Goal: Obtain resource: Download file/media

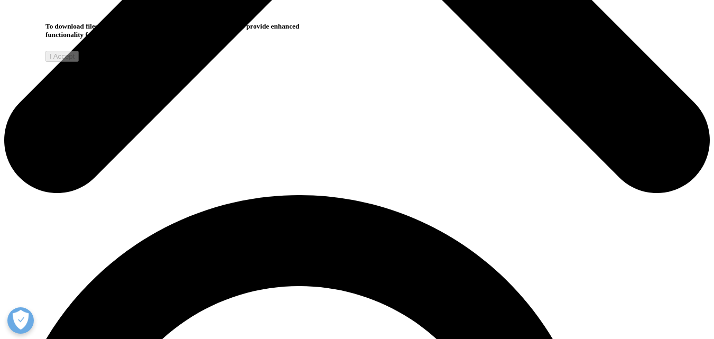
scroll to position [528, 0]
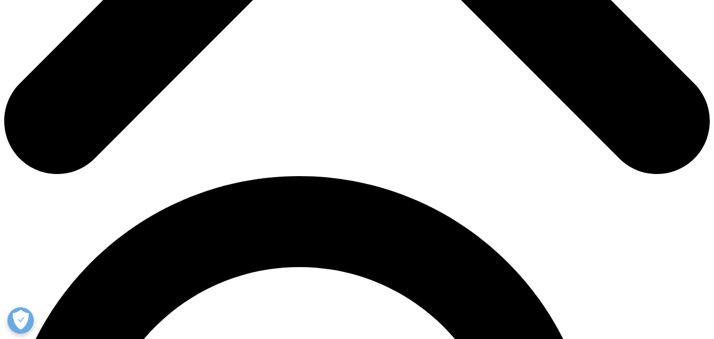
scroll to position [528, 0]
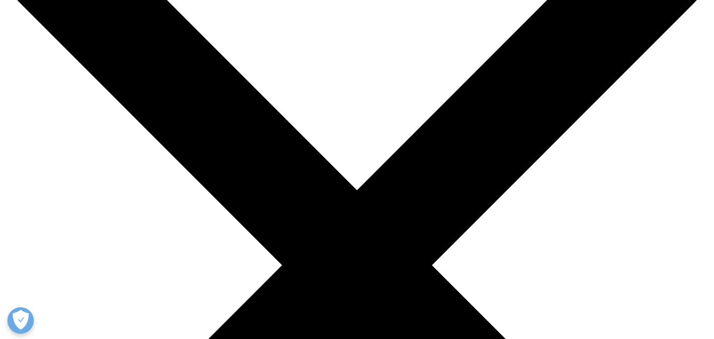
scroll to position [0, 0]
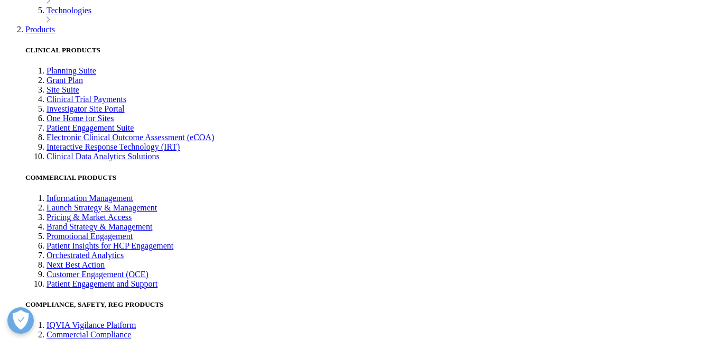
scroll to position [2318, 0]
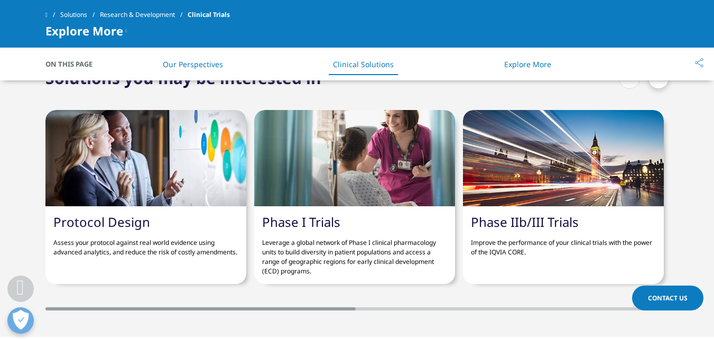
click at [119, 244] on p "Assess your protocol against real world evidence using advanced analytics, and …" at bounding box center [145, 243] width 185 height 27
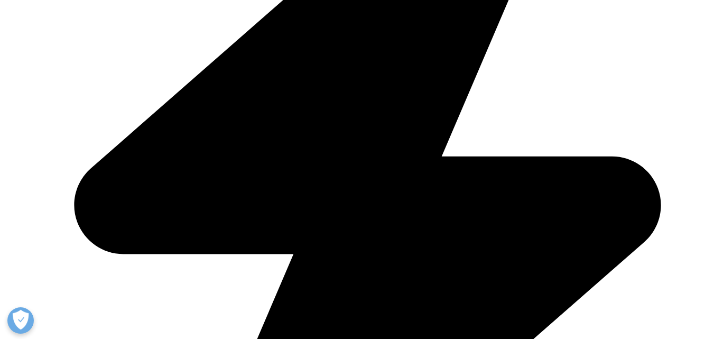
scroll to position [1215, 0]
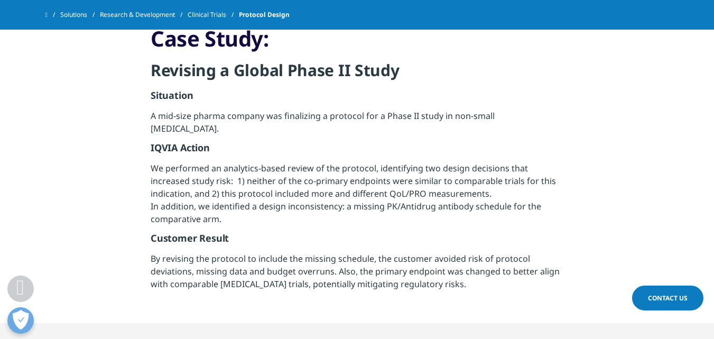
click at [218, 208] on p "We performed an analytics-based review of the protocol, identifying two design …" at bounding box center [357, 197] width 413 height 70
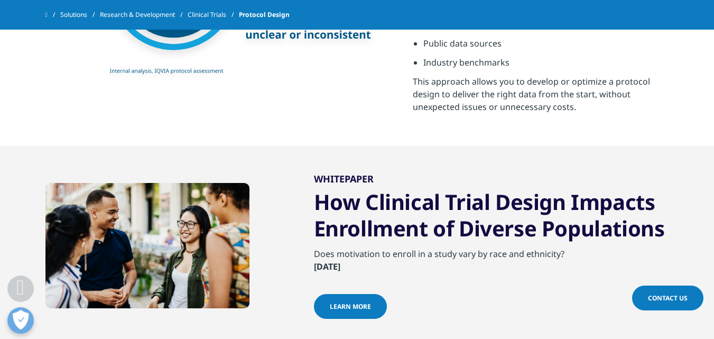
scroll to position [687, 0]
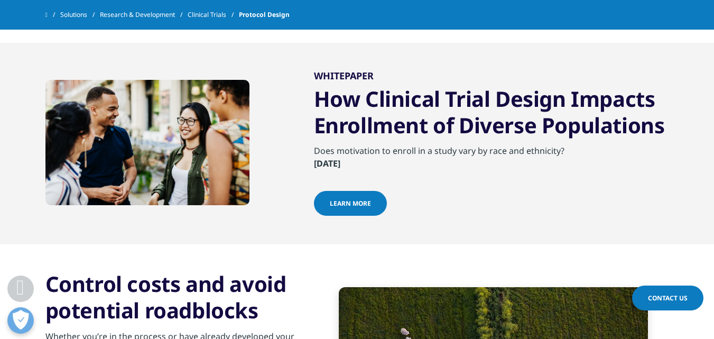
click at [363, 210] on link "learn more" at bounding box center [350, 203] width 73 height 25
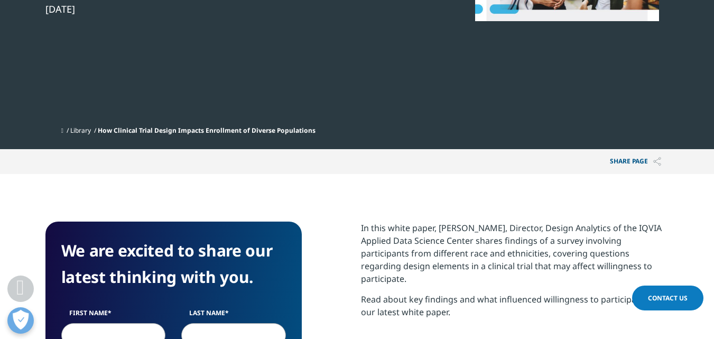
scroll to position [528, 0]
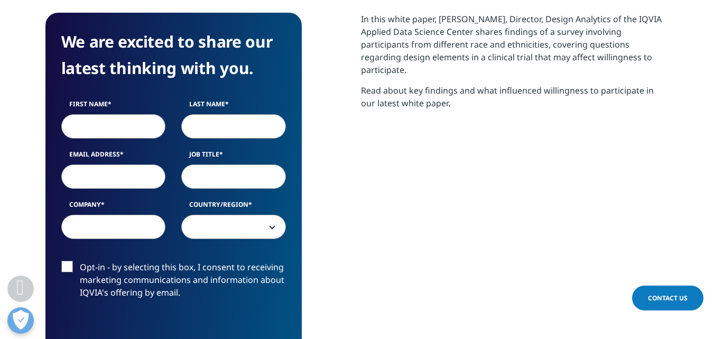
click at [120, 120] on input "First Name" at bounding box center [113, 126] width 105 height 24
type input "d"
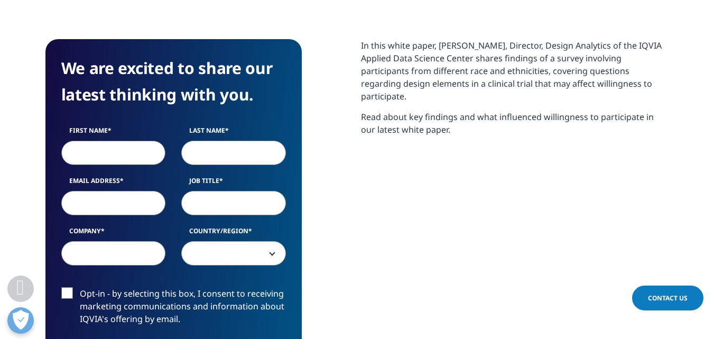
scroll to position [581, 0]
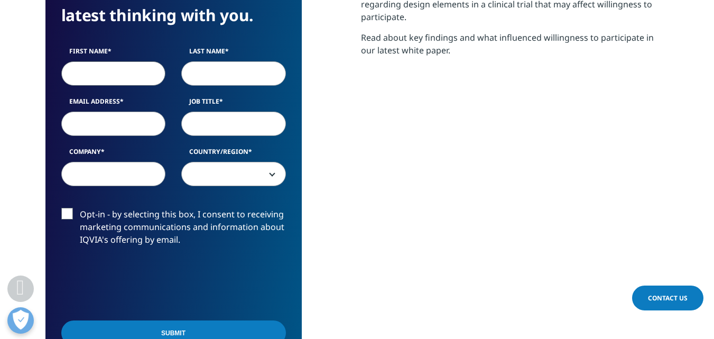
click at [117, 73] on input "First Name" at bounding box center [113, 73] width 105 height 24
type input "d"
type input "Devyani"
click at [200, 75] on input "Last Name" at bounding box center [233, 73] width 105 height 24
type input "r"
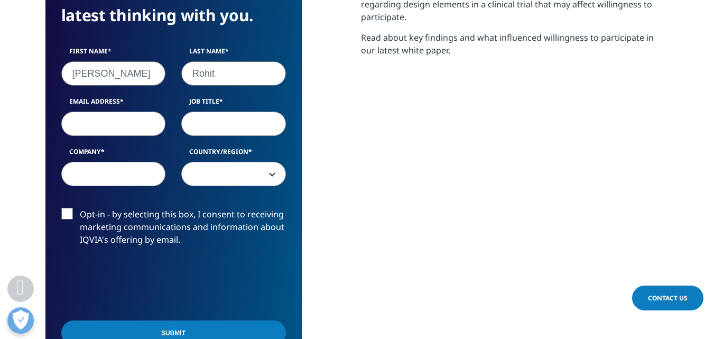
type input "Rohit"
click at [119, 130] on input "Email Address" at bounding box center [113, 124] width 105 height 24
click at [118, 127] on input "quality@imflourish.com" at bounding box center [113, 124] width 105 height 24
type input "quality@imflourish.com"
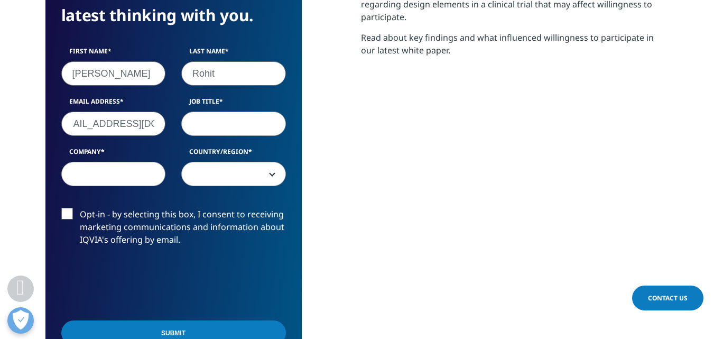
click at [210, 122] on input "Job Title" at bounding box center [233, 124] width 105 height 24
type input "Young Executive- Technical"
click at [94, 178] on input "Company" at bounding box center [113, 174] width 105 height 24
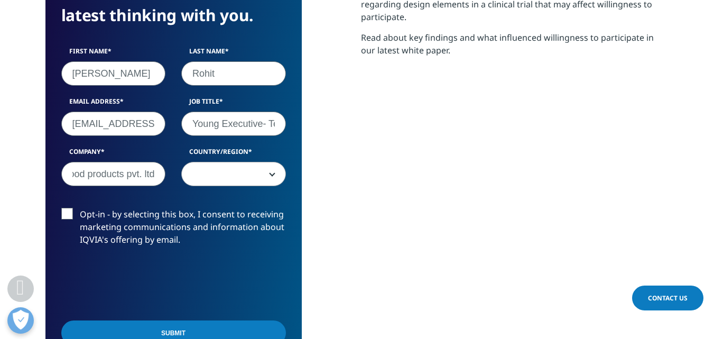
type input "Flourish Food products pvt. ltd"
click at [233, 170] on span at bounding box center [234, 174] width 104 height 24
click at [240, 172] on span at bounding box center [234, 174] width 104 height 24
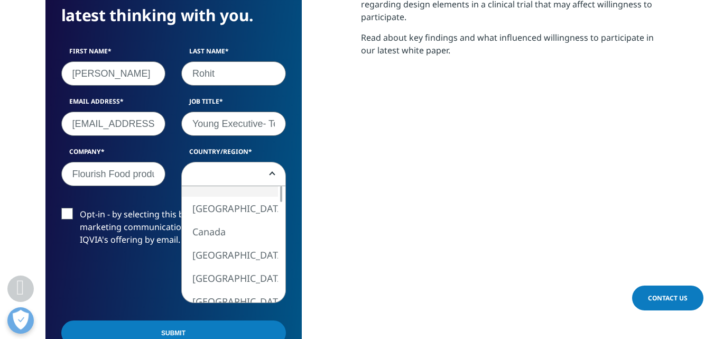
click at [240, 172] on span at bounding box center [234, 174] width 104 height 24
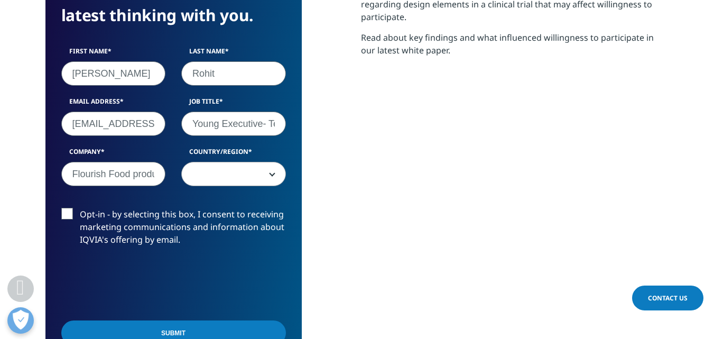
click at [240, 172] on span at bounding box center [234, 174] width 104 height 24
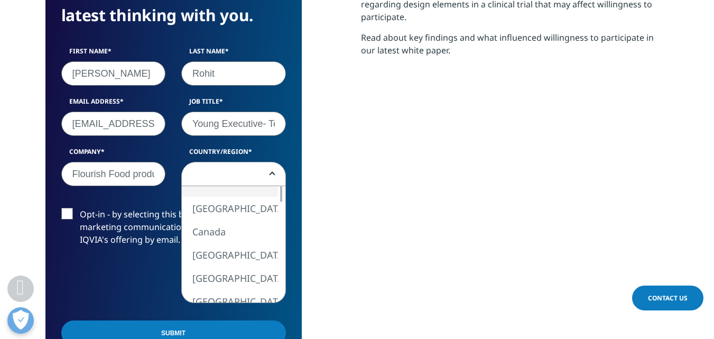
click at [240, 172] on span at bounding box center [234, 174] width 104 height 24
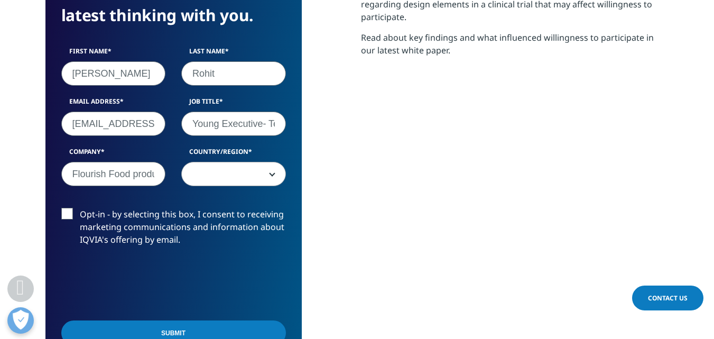
click at [240, 176] on span at bounding box center [234, 174] width 104 height 24
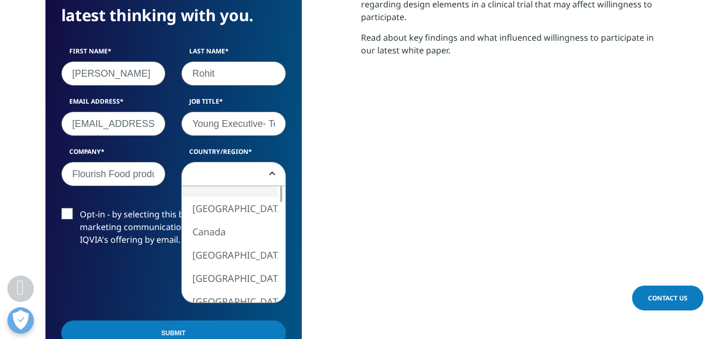
click at [241, 173] on span at bounding box center [234, 174] width 104 height 24
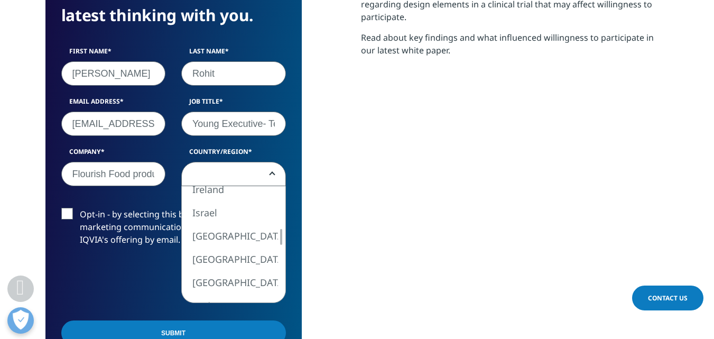
click at [241, 173] on span at bounding box center [234, 174] width 104 height 24
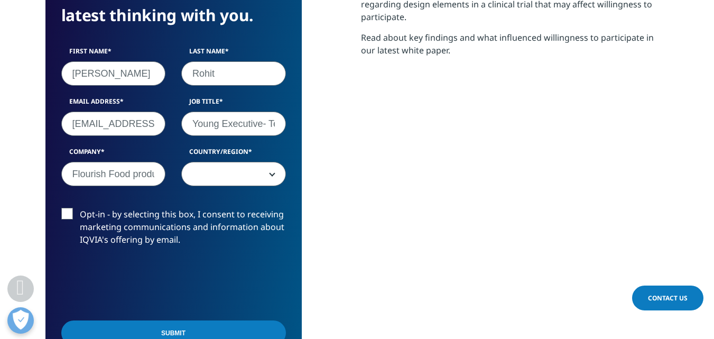
click at [241, 173] on span at bounding box center [234, 174] width 104 height 24
click at [233, 173] on span at bounding box center [234, 174] width 104 height 24
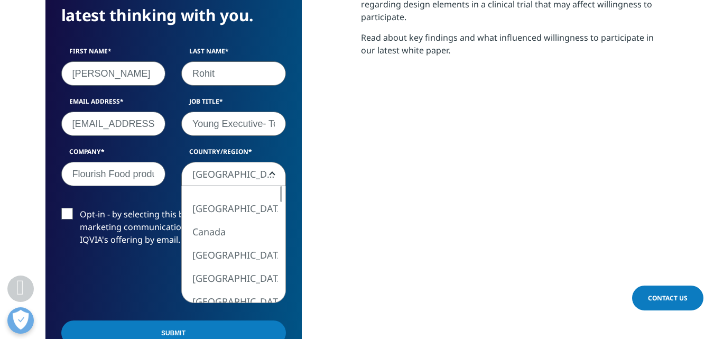
click at [233, 173] on span "Iceland" at bounding box center [234, 174] width 104 height 24
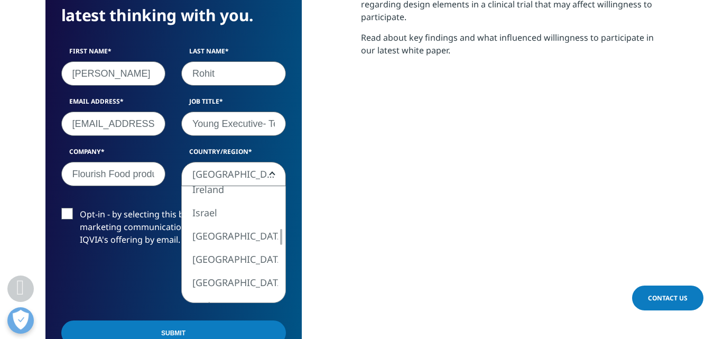
select select "India"
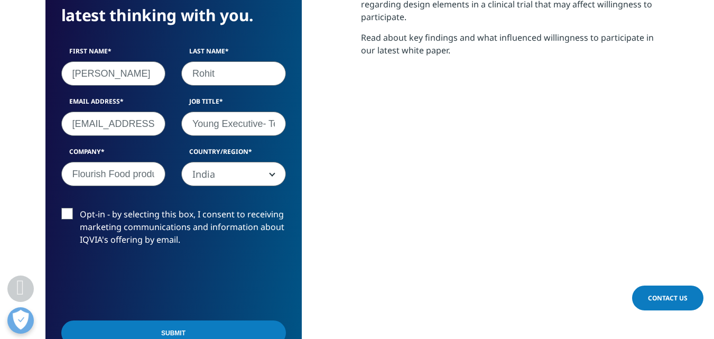
click at [59, 209] on div "Opt-in - by selecting this box, I consent to receiving marketing communications…" at bounding box center [173, 230] width 240 height 44
click at [73, 214] on label "Opt-in - by selecting this box, I consent to receiving marketing communications…" at bounding box center [173, 230] width 225 height 44
click at [80, 208] on input "Opt-in - by selecting this box, I consent to receiving marketing communications…" at bounding box center [80, 208] width 0 height 0
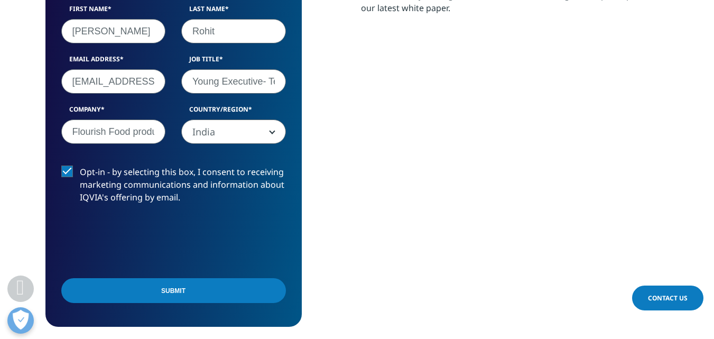
scroll to position [687, 0]
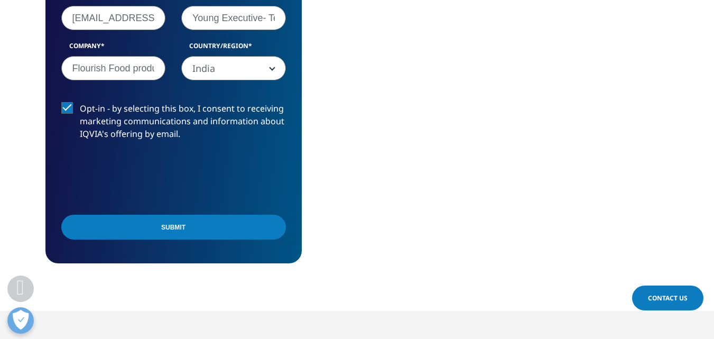
click at [170, 222] on input "Submit" at bounding box center [173, 227] width 225 height 25
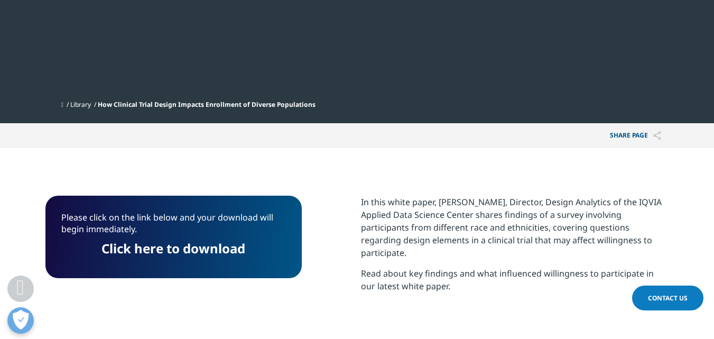
scroll to position [398, 0]
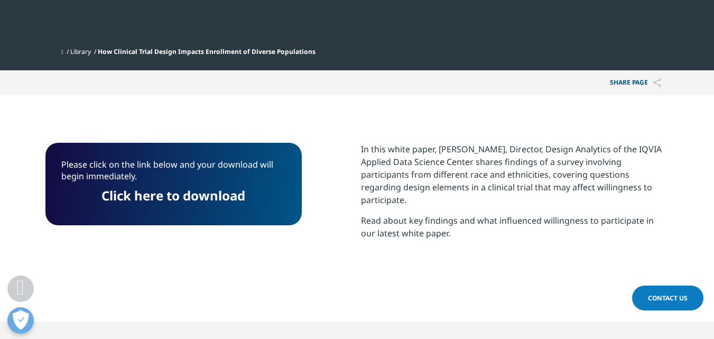
click at [179, 201] on link "Click here to download" at bounding box center [173, 195] width 144 height 17
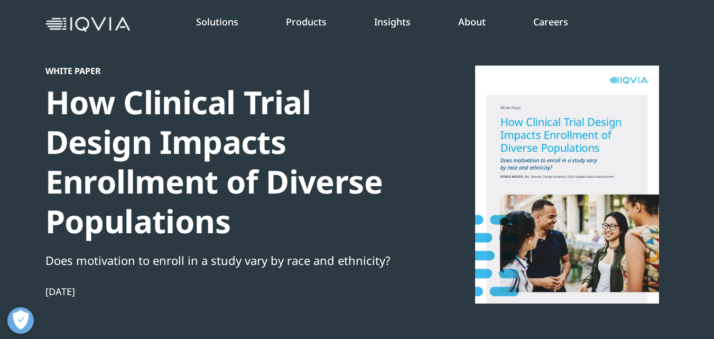
scroll to position [0, 0]
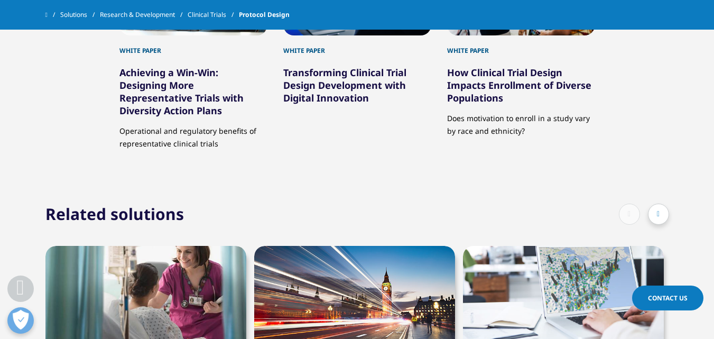
scroll to position [1797, 0]
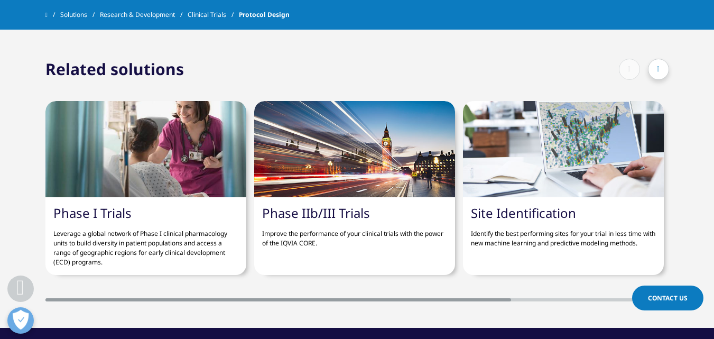
click at [124, 204] on link "Phase I Trials" at bounding box center [92, 212] width 78 height 17
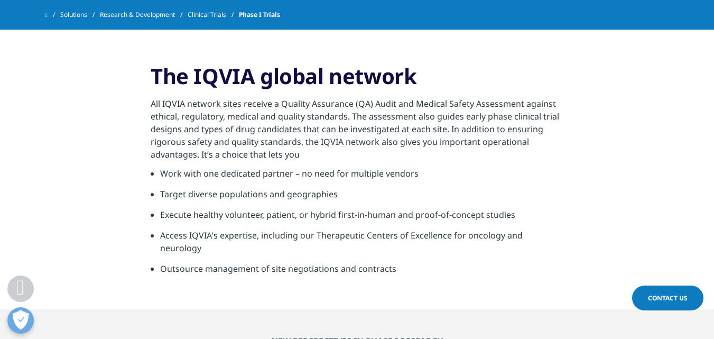
scroll to position [581, 0]
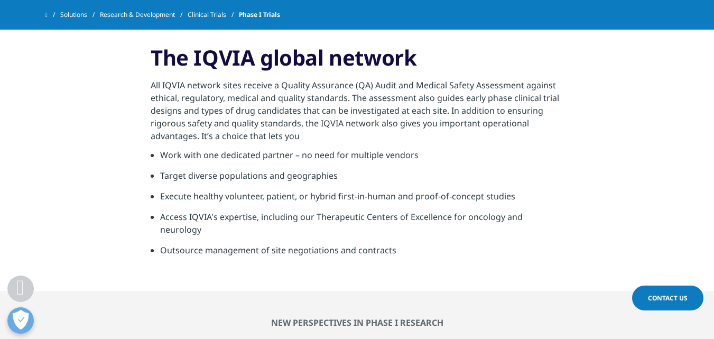
click at [299, 133] on p "All IQVIA network sites receive a Quality Assurance (QA) Audit and Medical Safe…" at bounding box center [357, 114] width 413 height 70
click at [333, 175] on li "Target diverse populations and geographies" at bounding box center [361, 179] width 403 height 21
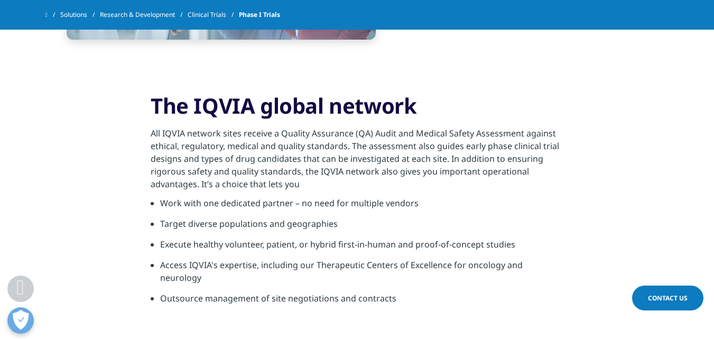
scroll to position [528, 0]
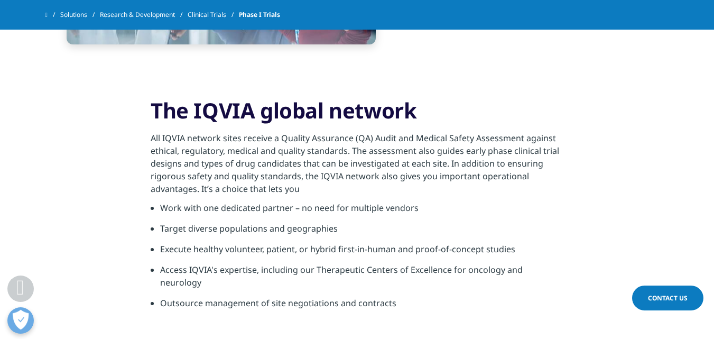
click at [198, 271] on li "Access IQVIA's expertise, including our Therapeutic Centers of Excellence for o…" at bounding box center [361, 279] width 403 height 33
click at [244, 245] on li "Execute healthy volunteer, patient, or hybrid first-in-human and proof-of-conce…" at bounding box center [361, 253] width 403 height 21
click at [268, 225] on li "Target diverse populations and geographies" at bounding box center [361, 232] width 403 height 21
click at [276, 208] on li "Work with one dedicated partner – no need for multiple vendors" at bounding box center [361, 211] width 403 height 21
click at [309, 131] on h3 "The IQVIA global network" at bounding box center [357, 114] width 413 height 34
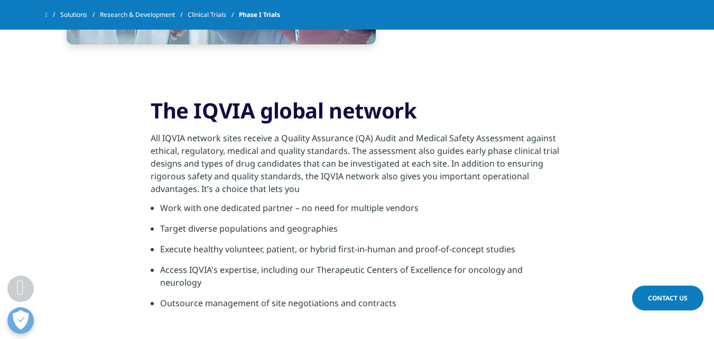
click at [309, 113] on span "The IQVIA global network" at bounding box center [284, 110] width 266 height 29
click at [289, 296] on li "Outsource management of site negotiations and contracts" at bounding box center [361, 306] width 403 height 21
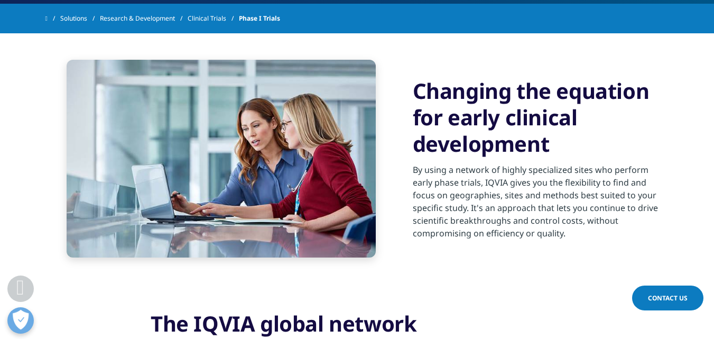
scroll to position [317, 0]
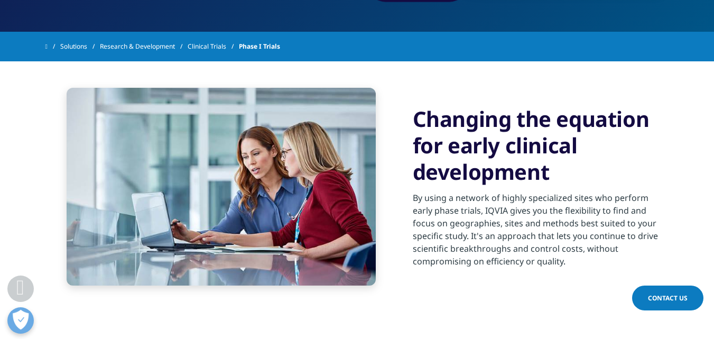
click at [492, 140] on h3 "Changing the equation for early clinical development" at bounding box center [541, 145] width 256 height 79
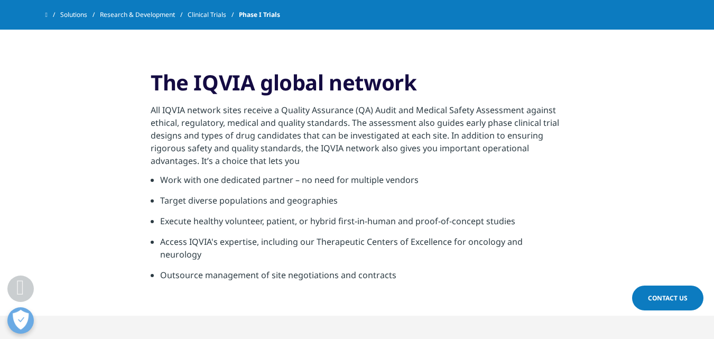
scroll to position [528, 0]
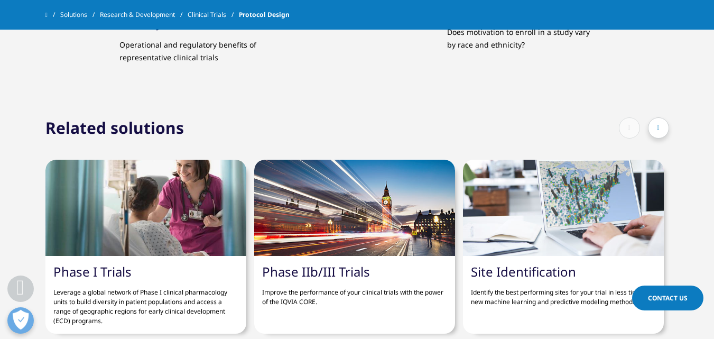
scroll to position [1744, 0]
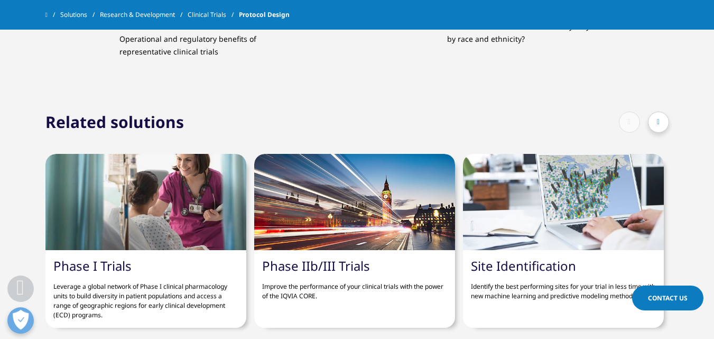
click at [312, 257] on link "Phase IIb/III Trials" at bounding box center [316, 265] width 108 height 17
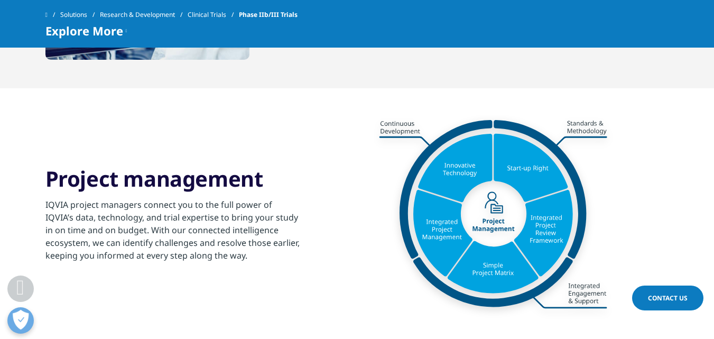
scroll to position [1321, 0]
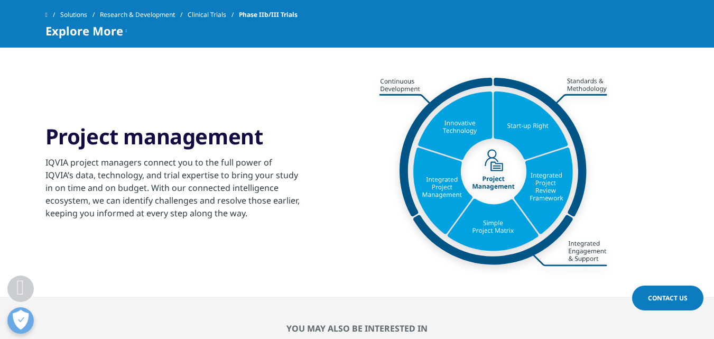
drag, startPoint x: 479, startPoint y: 195, endPoint x: 612, endPoint y: 124, distance: 151.5
click at [612, 124] on img at bounding box center [493, 171] width 309 height 198
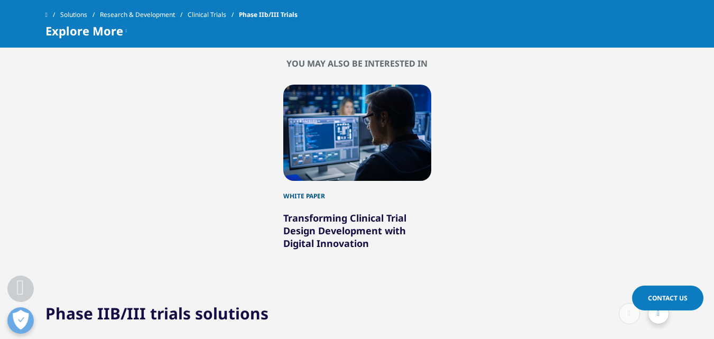
scroll to position [1585, 0]
